Goal: Task Accomplishment & Management: Use online tool/utility

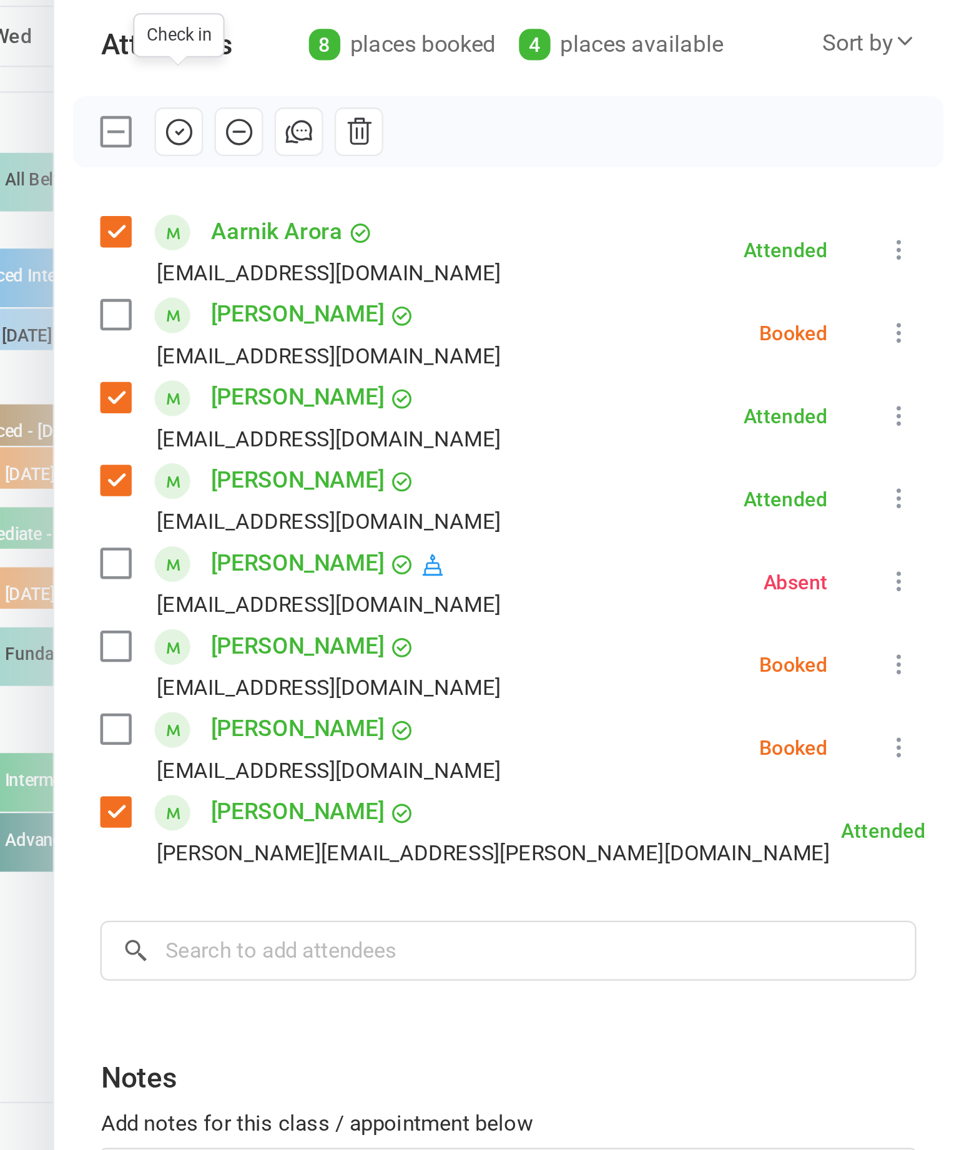
click at [582, 434] on label at bounding box center [588, 440] width 12 height 12
click at [924, 441] on button at bounding box center [931, 448] width 15 height 15
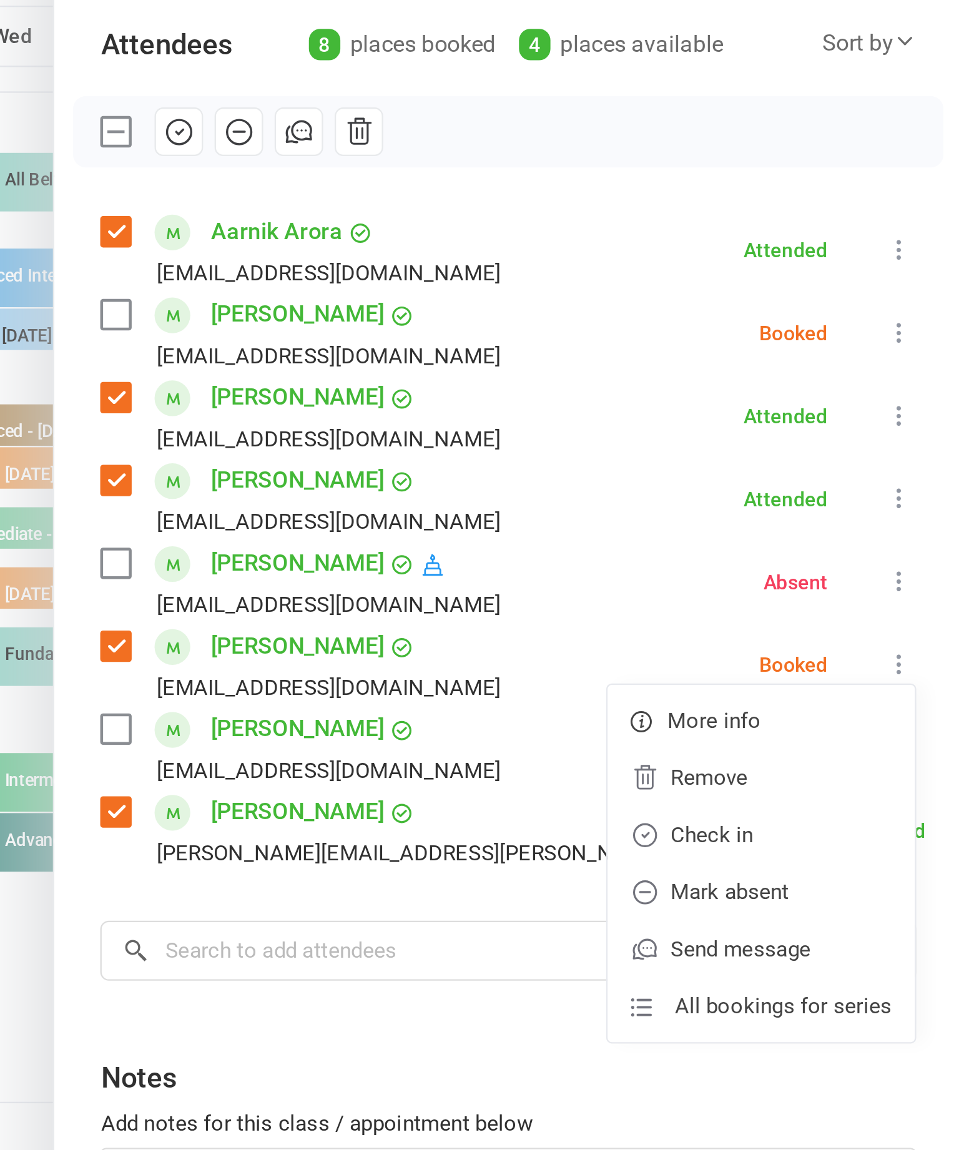
click at [804, 511] on link "Check in" at bounding box center [871, 523] width 134 height 25
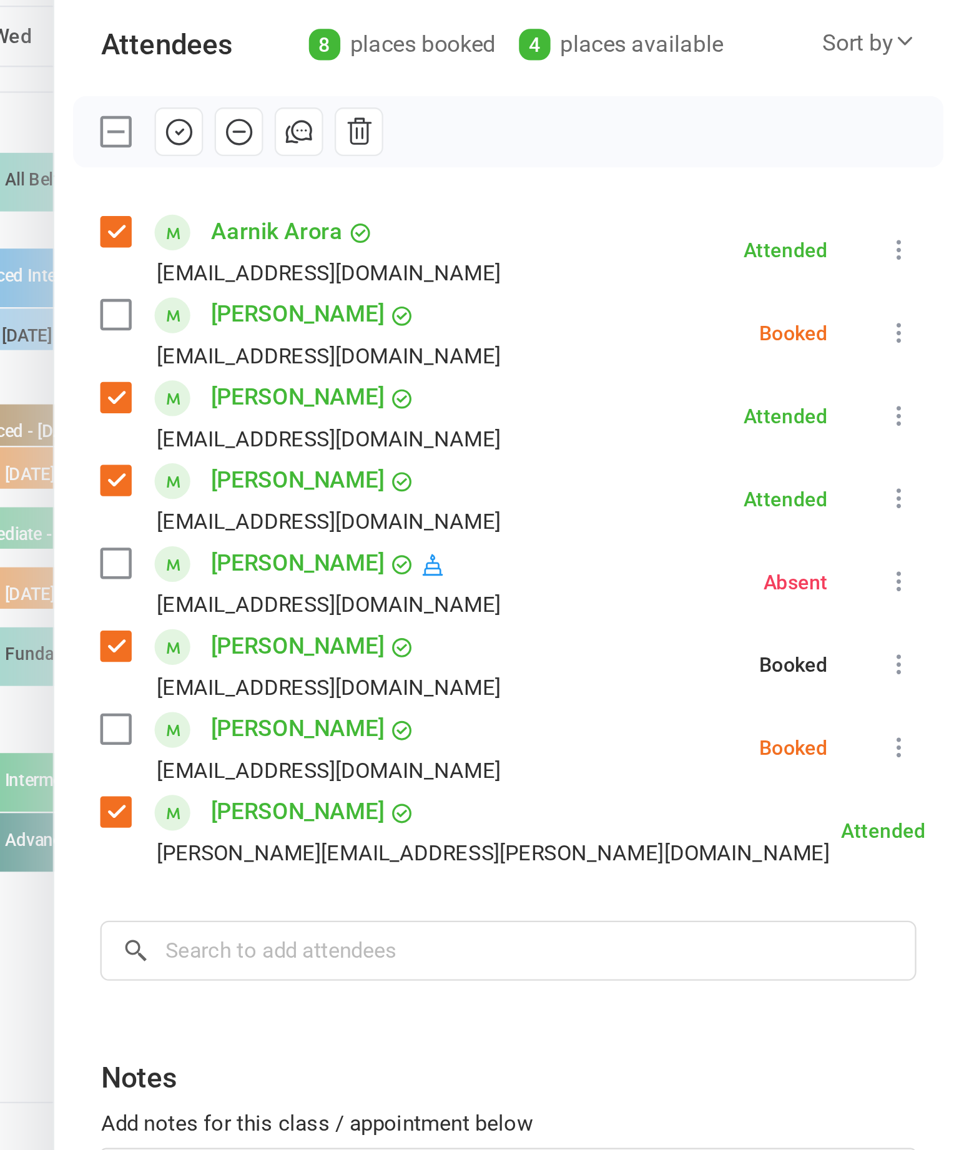
click at [924, 441] on button at bounding box center [931, 448] width 15 height 15
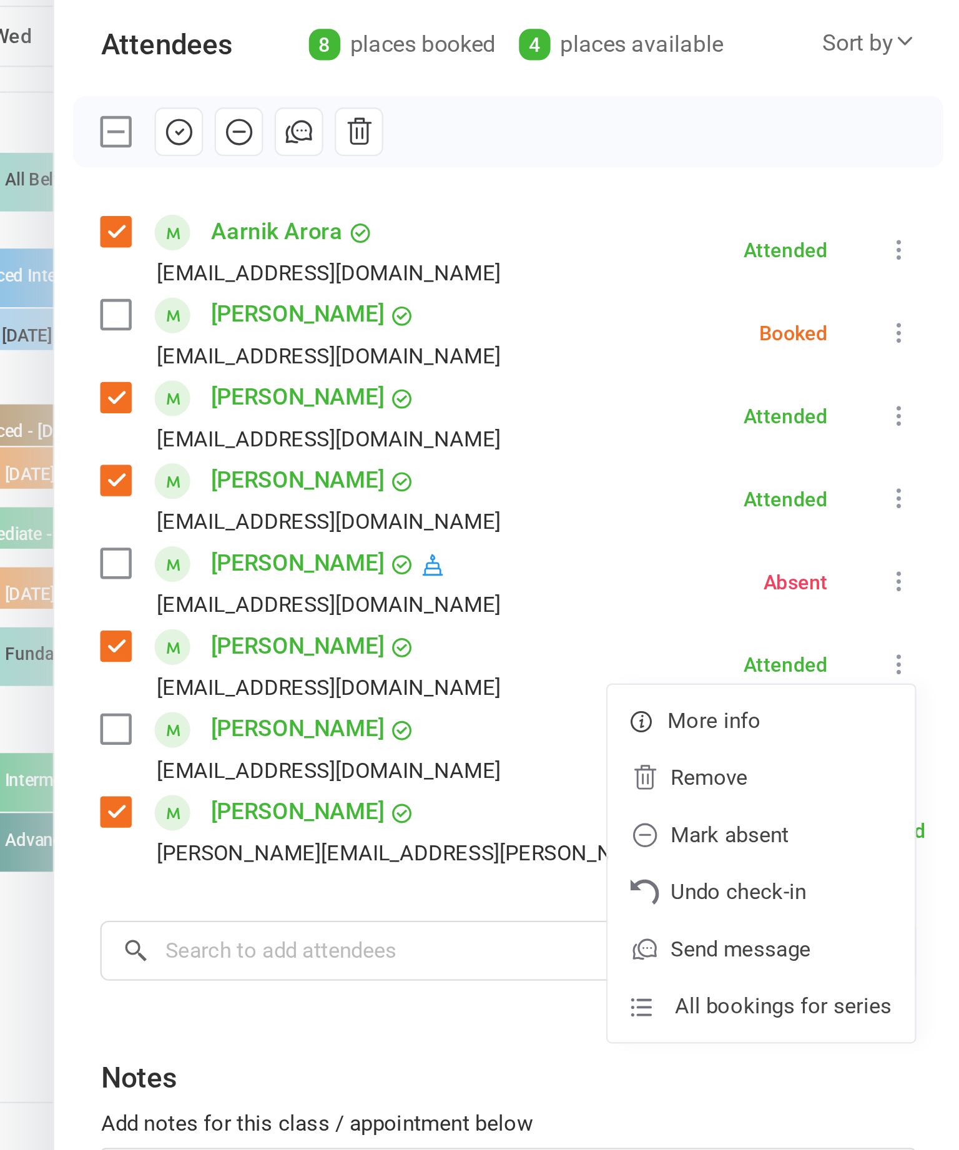
click at [562, 333] on div "Class kiosk mode Roll call 4:50 PM - 5:20 PM, [DATE] with [PERSON_NAME] / Kando…" at bounding box center [760, 580] width 396 height 1055
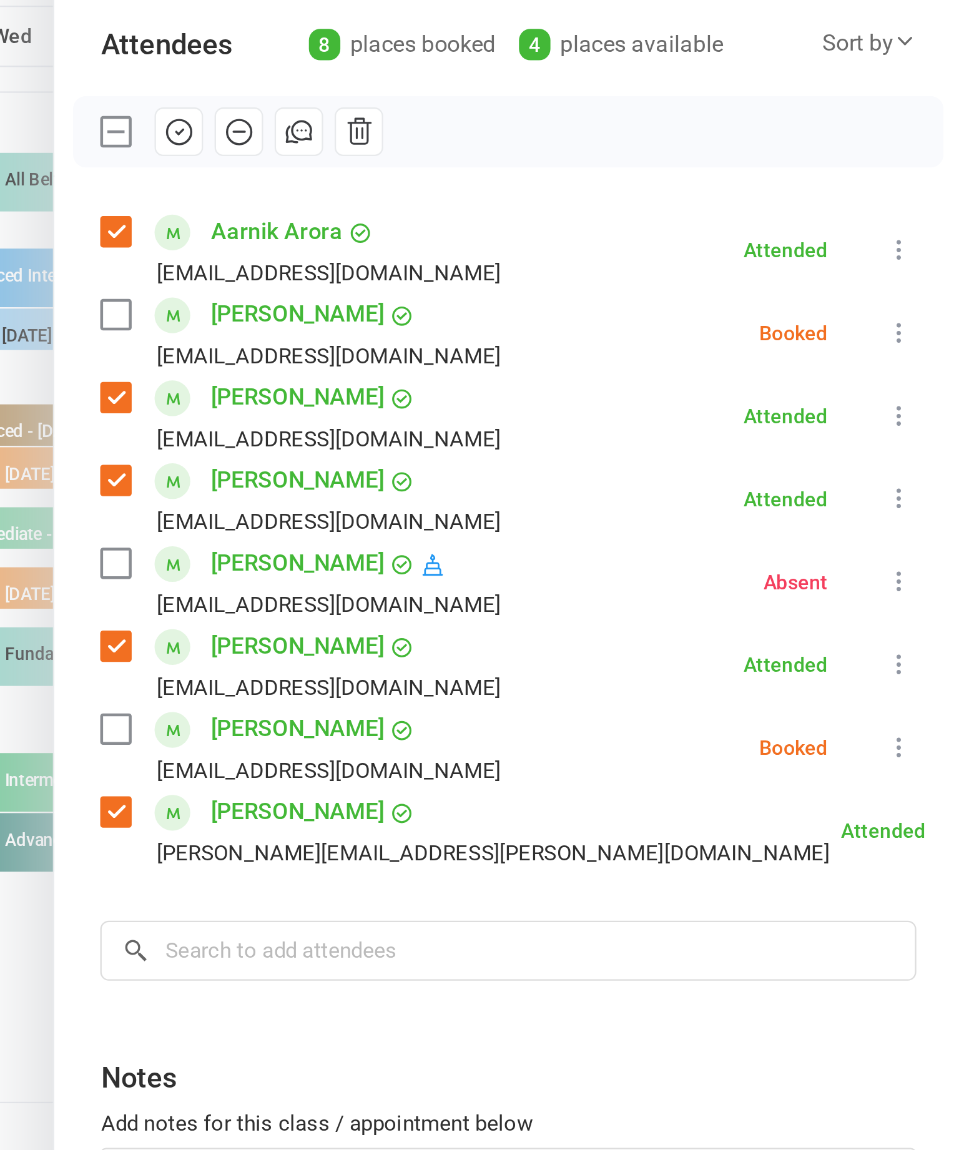
click at [582, 467] on li "[PERSON_NAME] [EMAIL_ADDRESS][DOMAIN_NAME] Booked More info Remove Check in Mar…" at bounding box center [760, 485] width 356 height 36
click at [924, 477] on button at bounding box center [931, 484] width 15 height 15
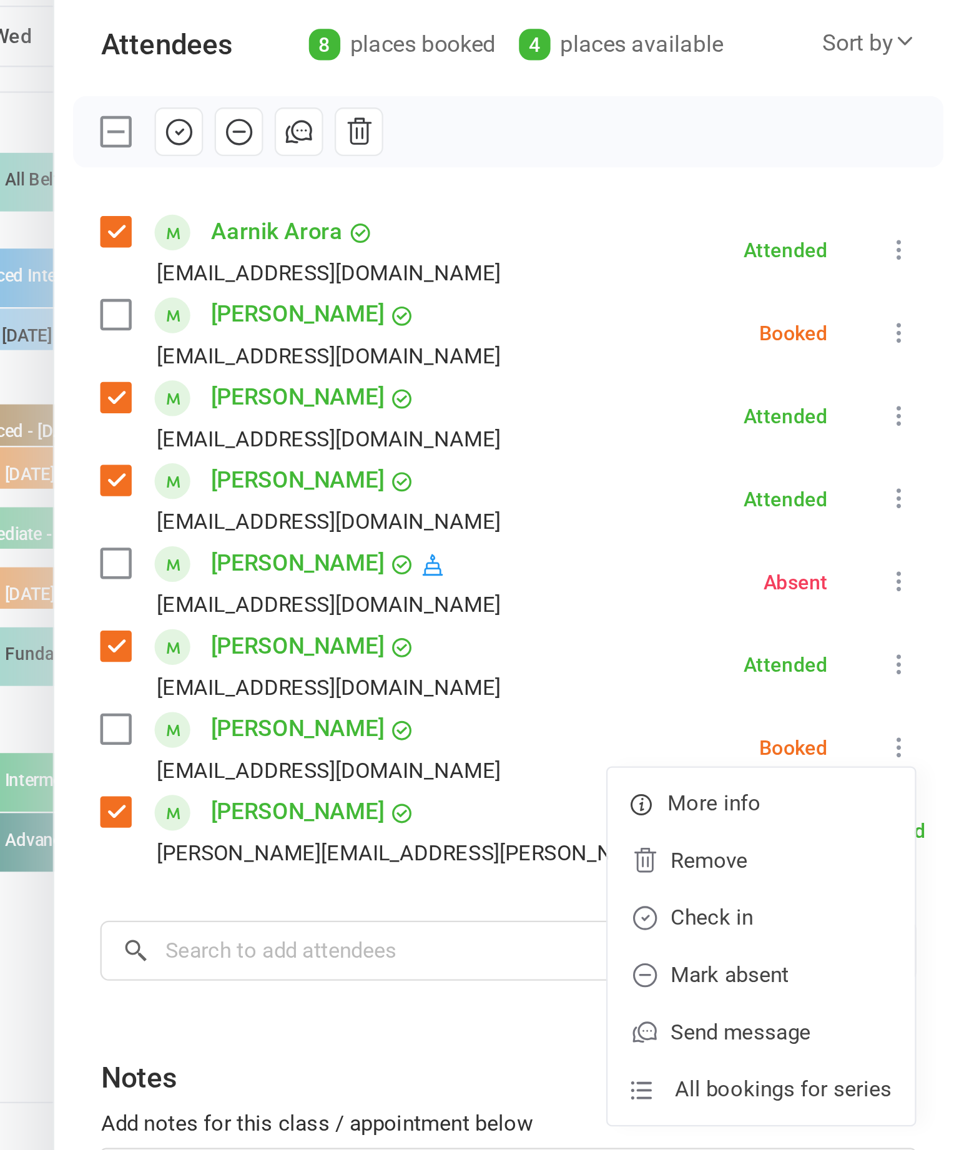
click at [804, 572] on link "Mark absent" at bounding box center [871, 584] width 134 height 25
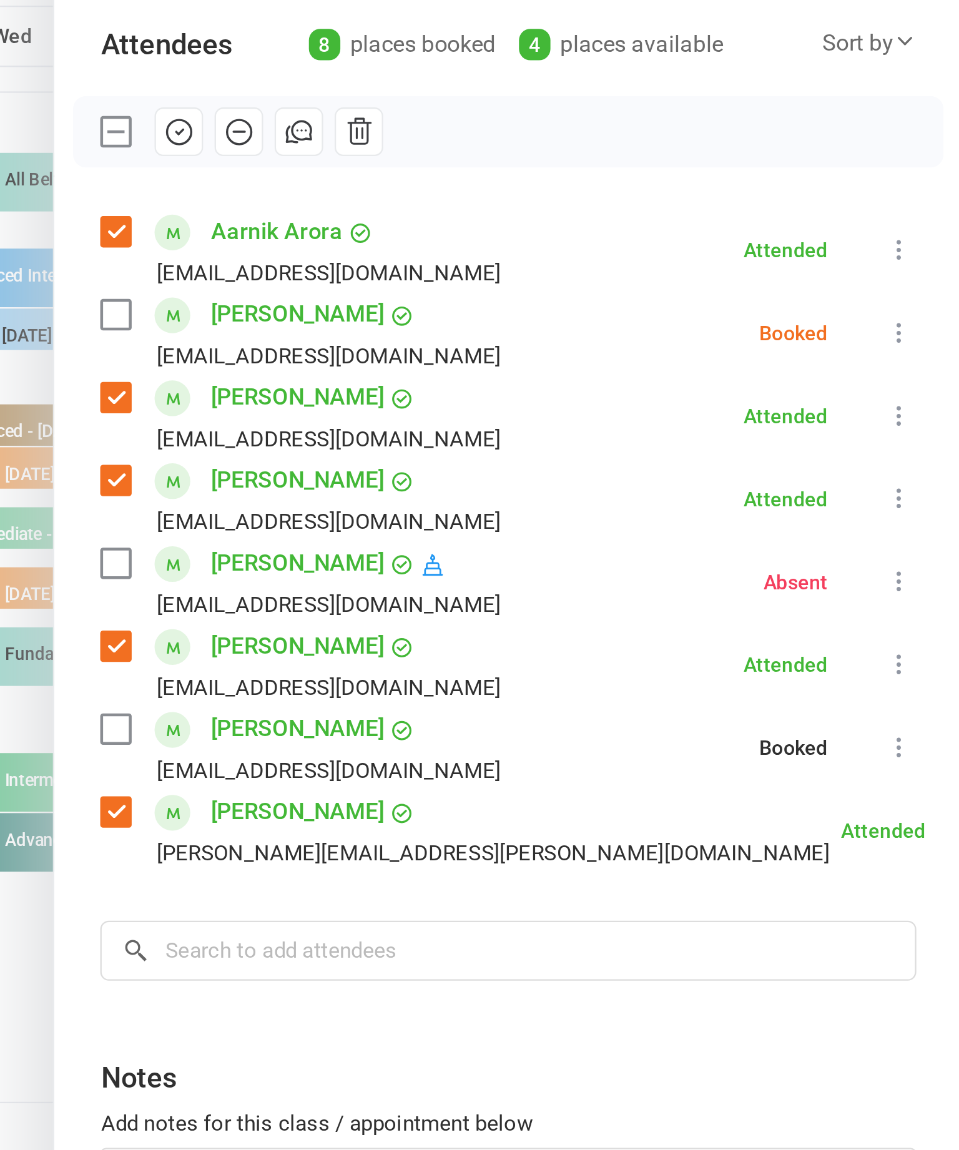
click at [925, 298] on icon at bounding box center [931, 304] width 12 height 12
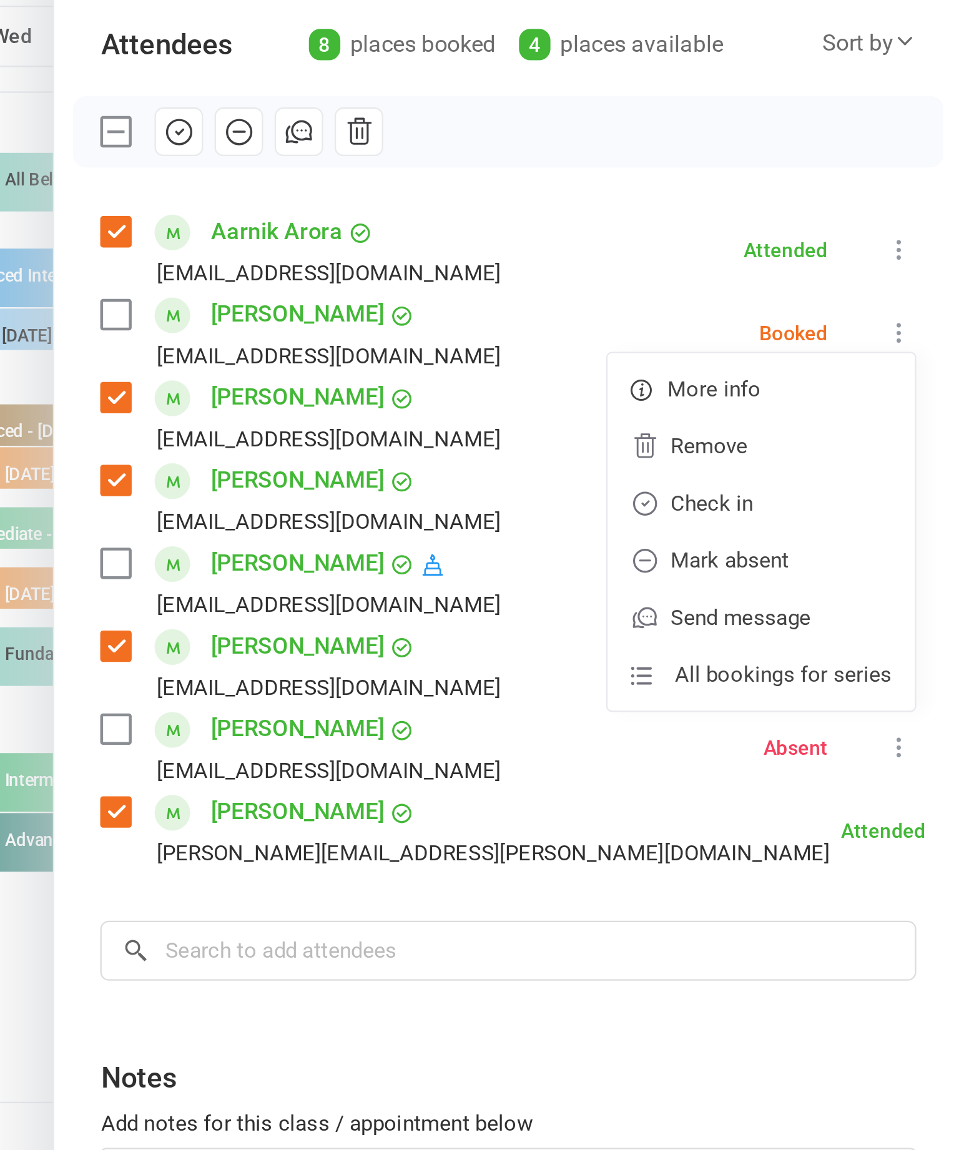
click at [804, 391] on link "Mark absent" at bounding box center [871, 403] width 134 height 25
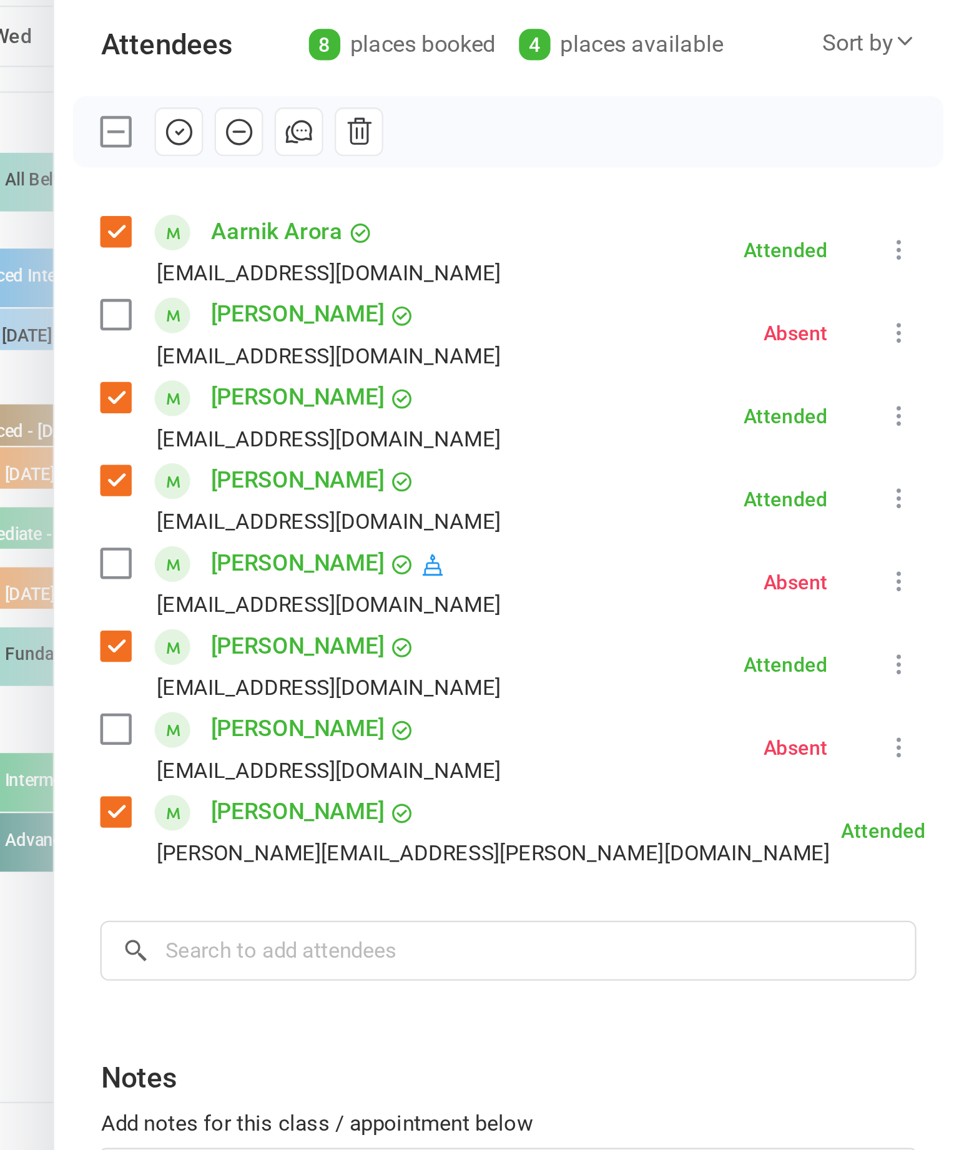
click at [132, 193] on div at bounding box center [545, 575] width 826 height 1150
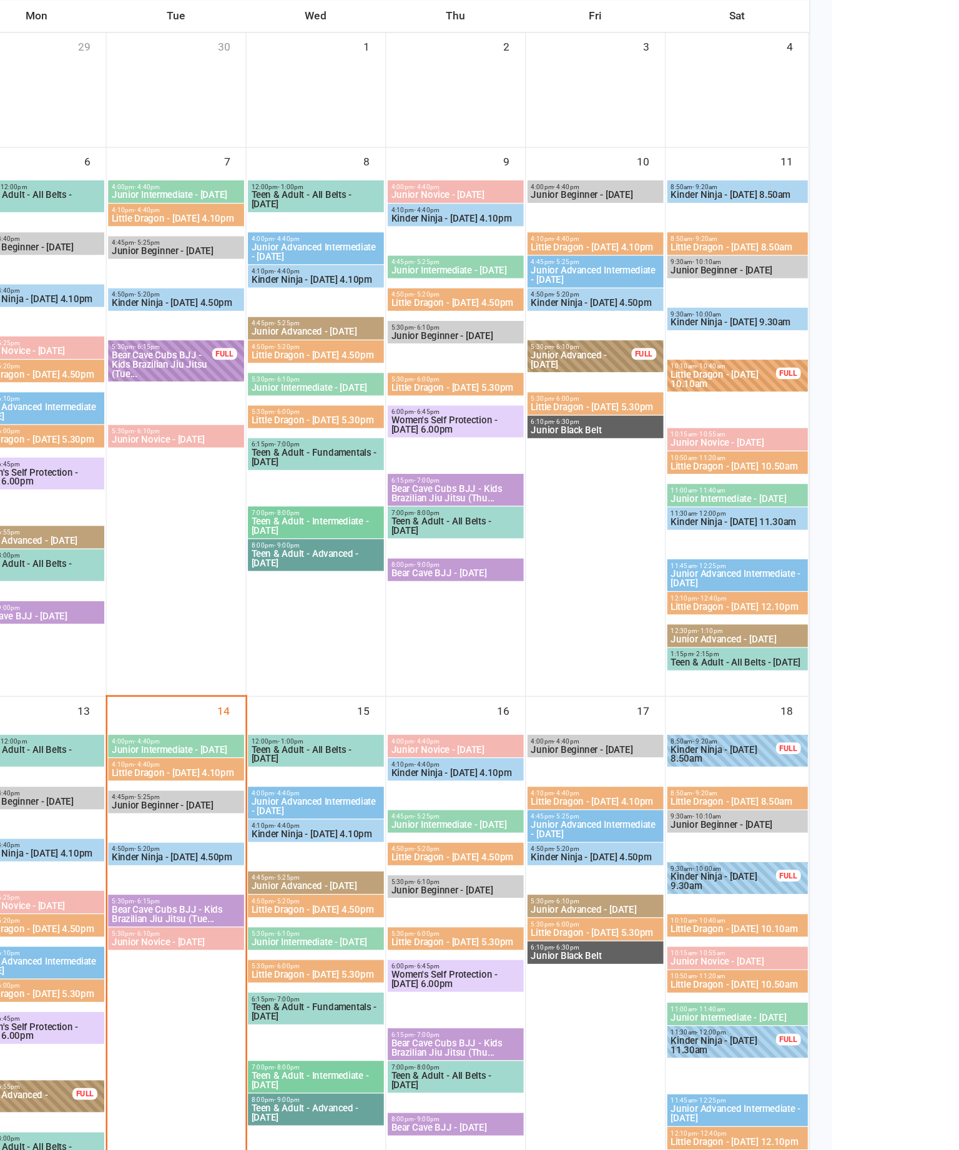
scroll to position [82, 0]
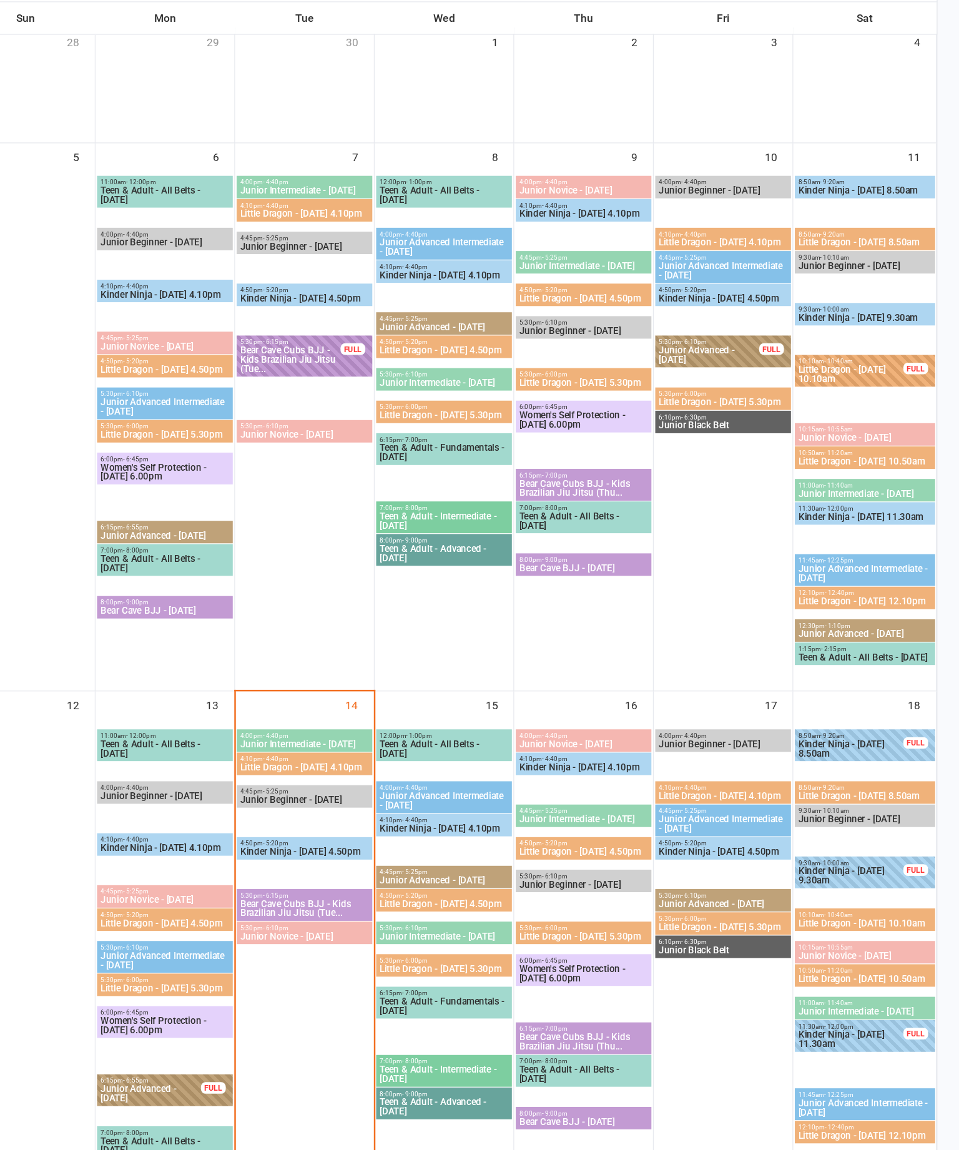
click at [379, 774] on span "Little Dragon - [DATE] 4.10pm" at bounding box center [431, 777] width 104 height 7
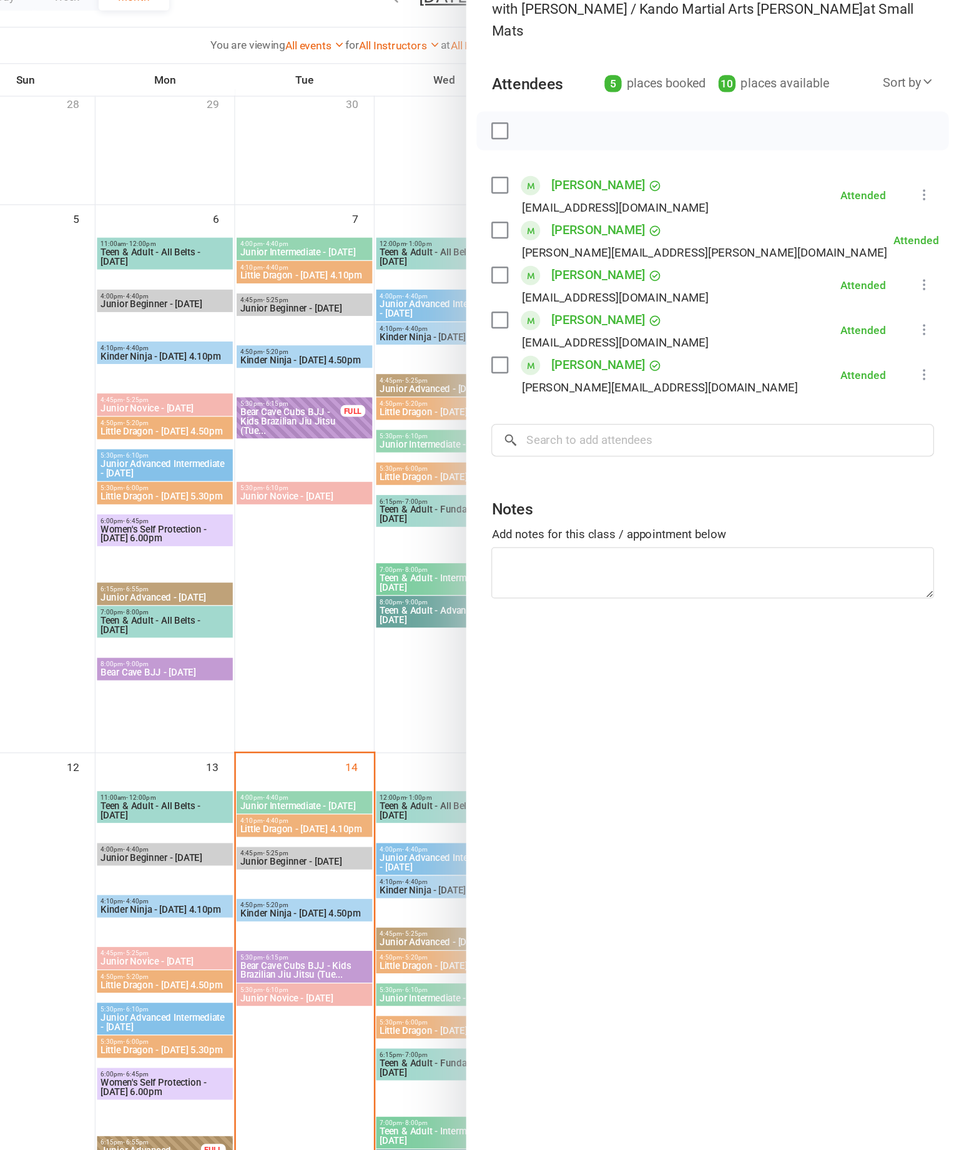
click at [283, 559] on div at bounding box center [545, 575] width 826 height 1150
